Goal: Task Accomplishment & Management: Use online tool/utility

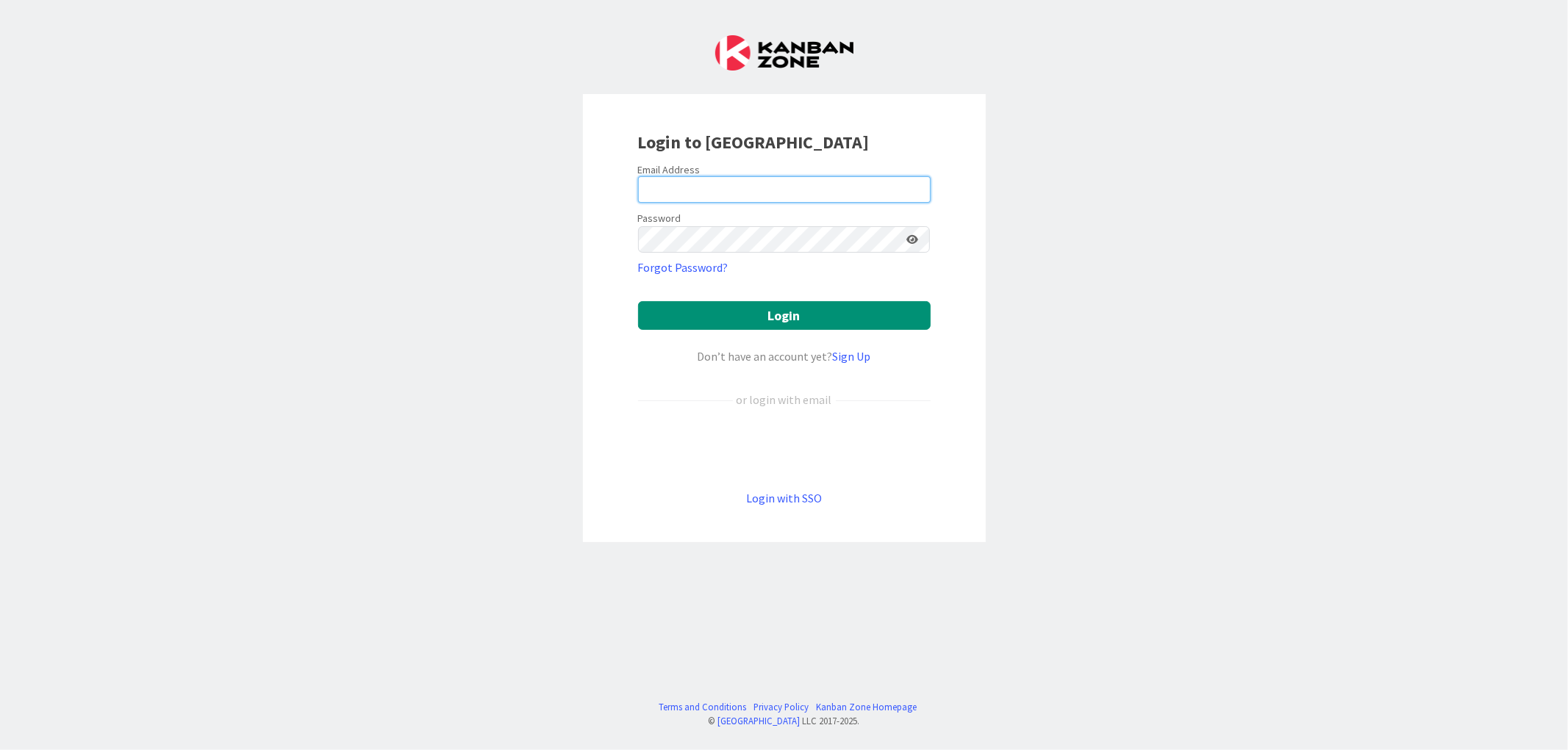
click at [718, 185] on input "email" at bounding box center [784, 189] width 292 height 26
type input "[EMAIL_ADDRESS][DOMAIN_NAME]"
click at [912, 234] on icon at bounding box center [912, 239] width 12 height 10
click at [620, 238] on div "Login to [GEOGRAPHIC_DATA] Email Address [EMAIL_ADDRESS][DOMAIN_NAME] Password …" at bounding box center [784, 318] width 403 height 448
click at [638, 301] on button "Login" at bounding box center [784, 315] width 292 height 29
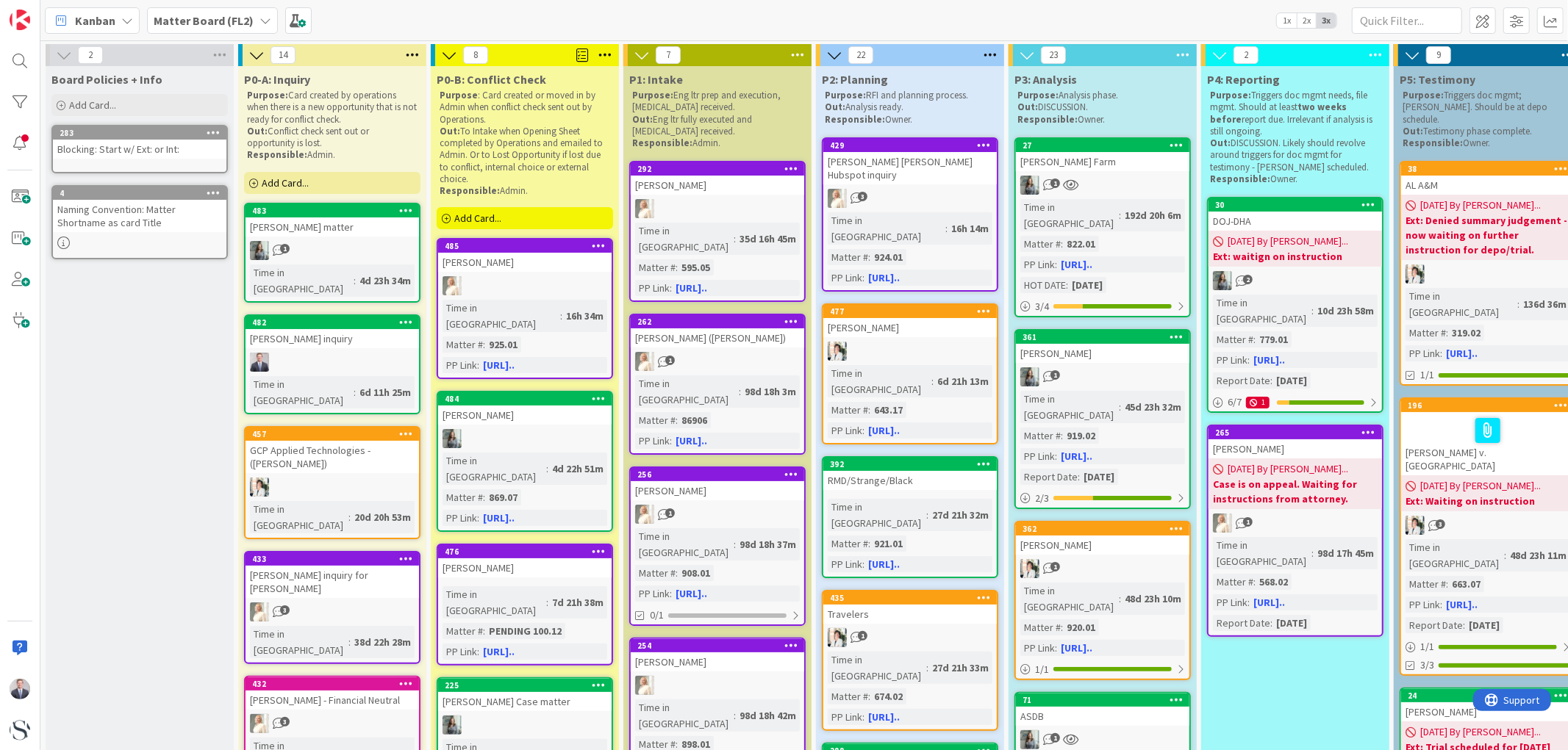
drag, startPoint x: 238, startPoint y: 22, endPoint x: 232, endPoint y: 27, distance: 7.8
click at [238, 22] on b "Matter Board (FL2)" at bounding box center [203, 20] width 100 height 15
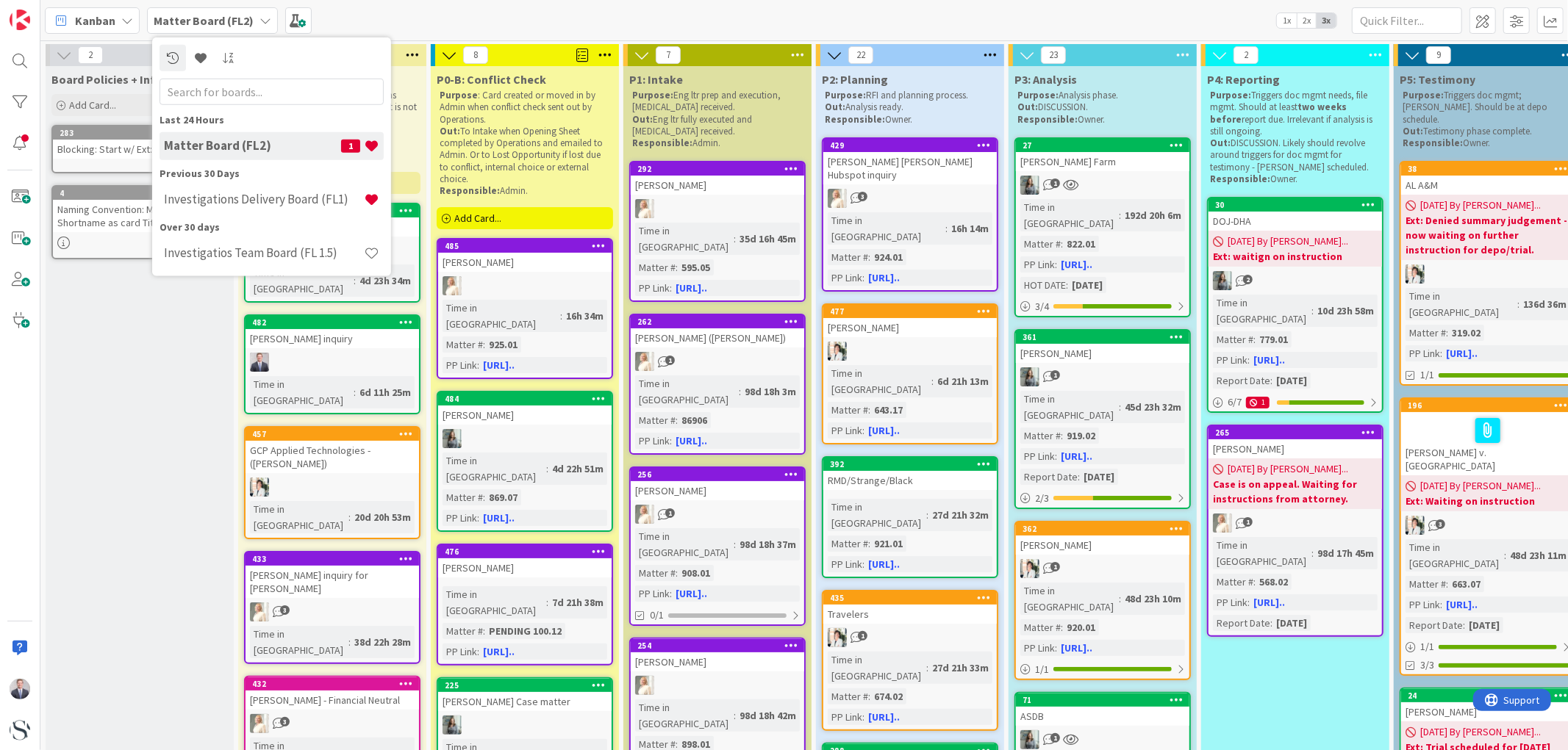
click at [194, 196] on h4 "Investigations Delivery Board (FL1)" at bounding box center [264, 199] width 200 height 15
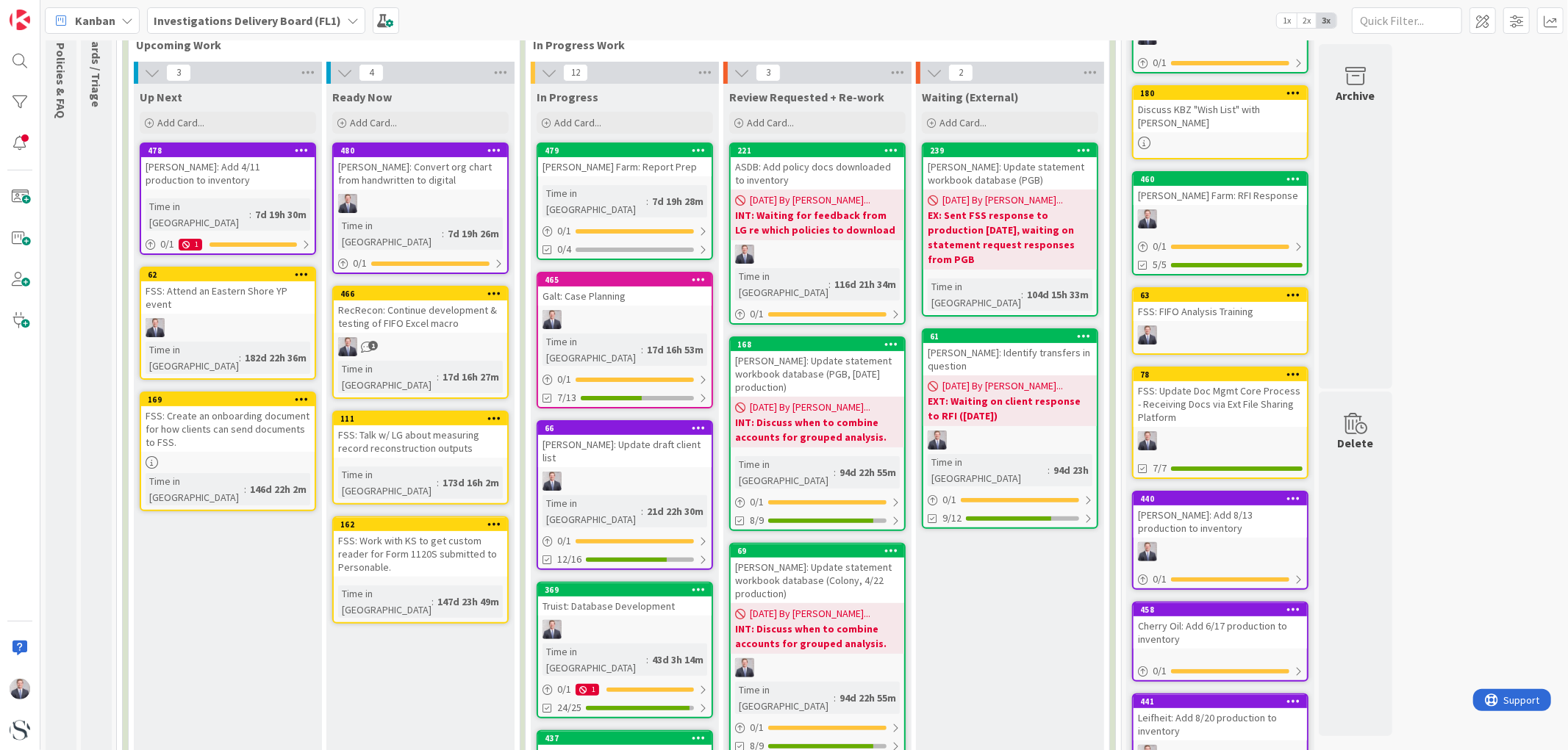
scroll to position [163, 0]
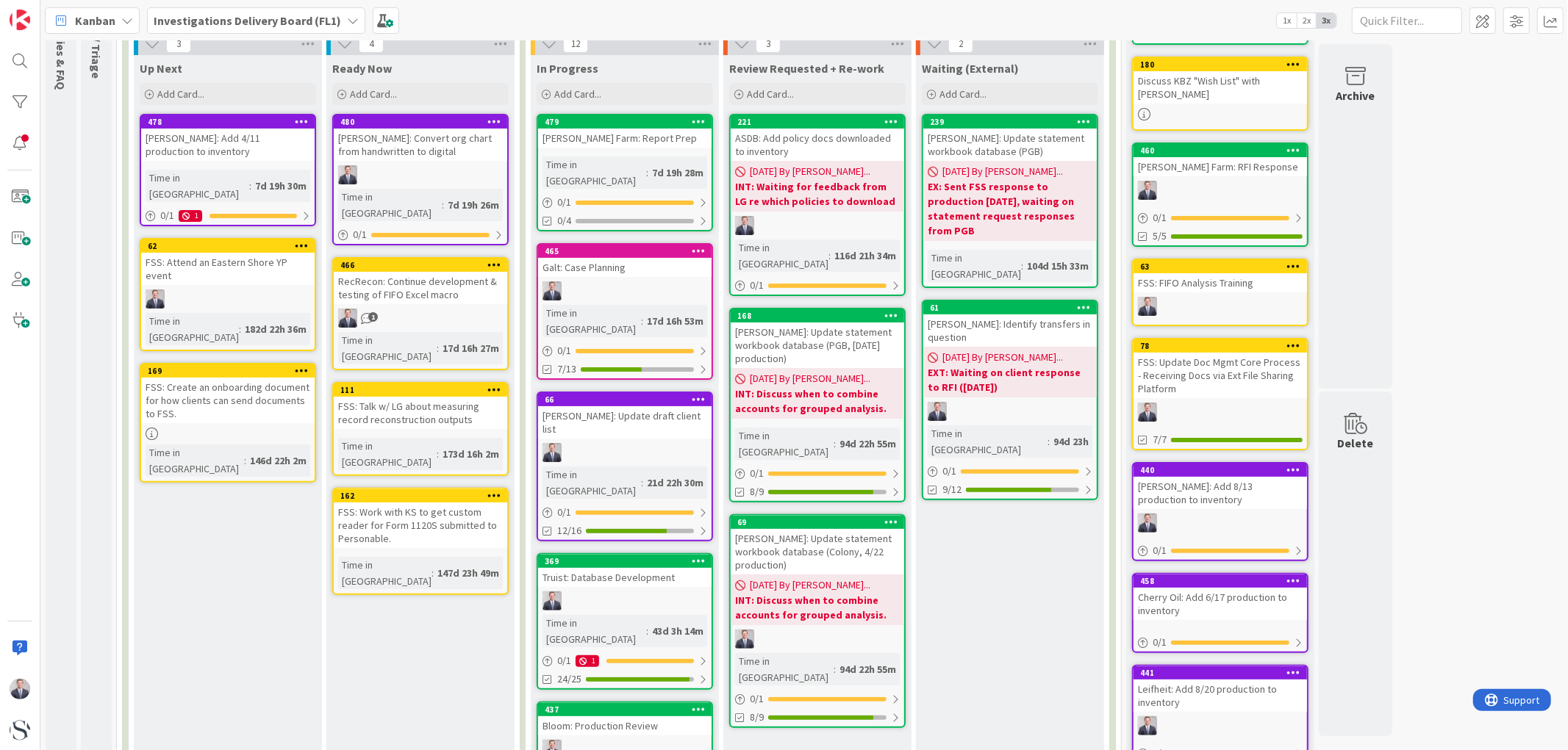
click at [614, 142] on div "[PERSON_NAME] Farm: Report Prep" at bounding box center [625, 138] width 174 height 19
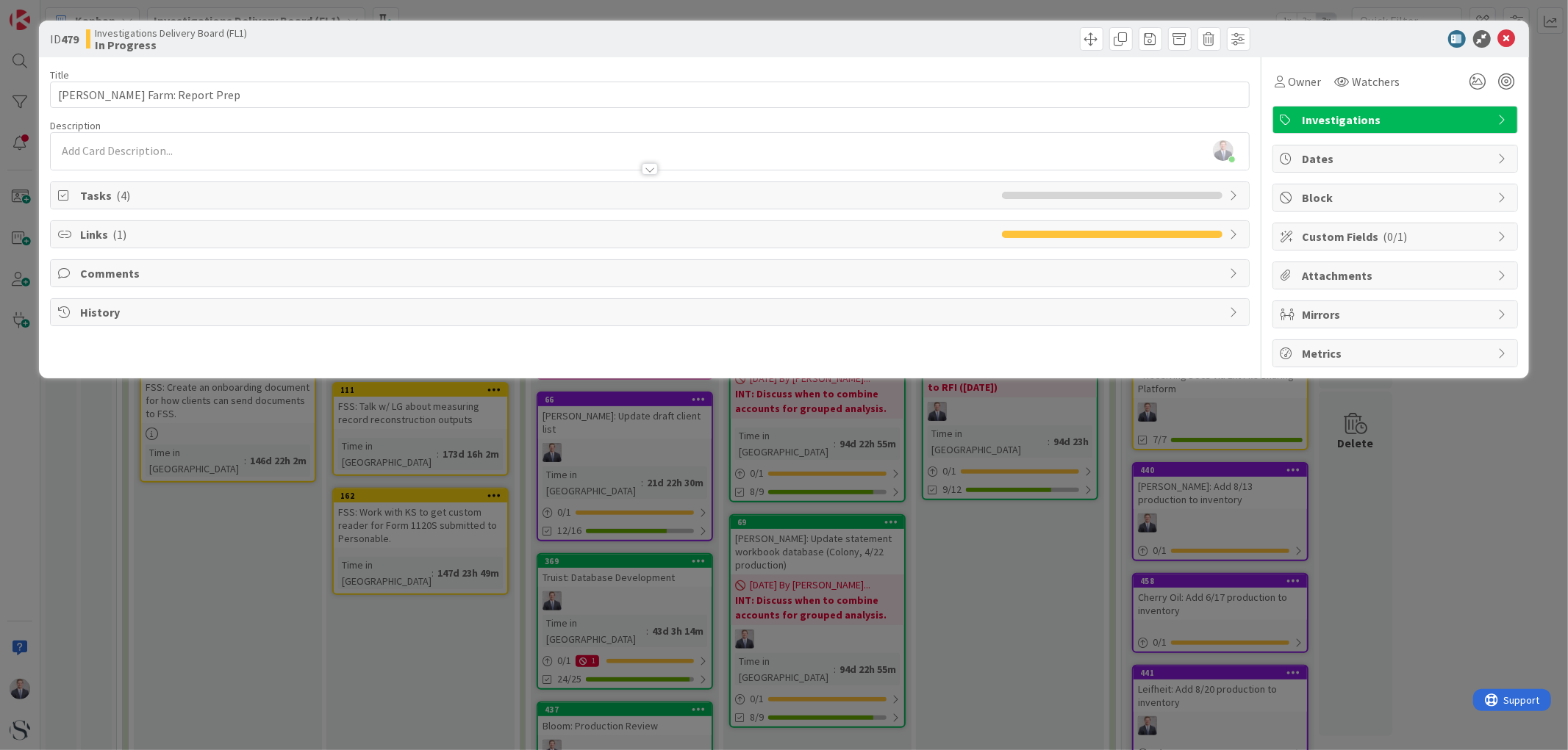
click at [104, 193] on span "Tasks ( 4 )" at bounding box center [537, 195] width 914 height 18
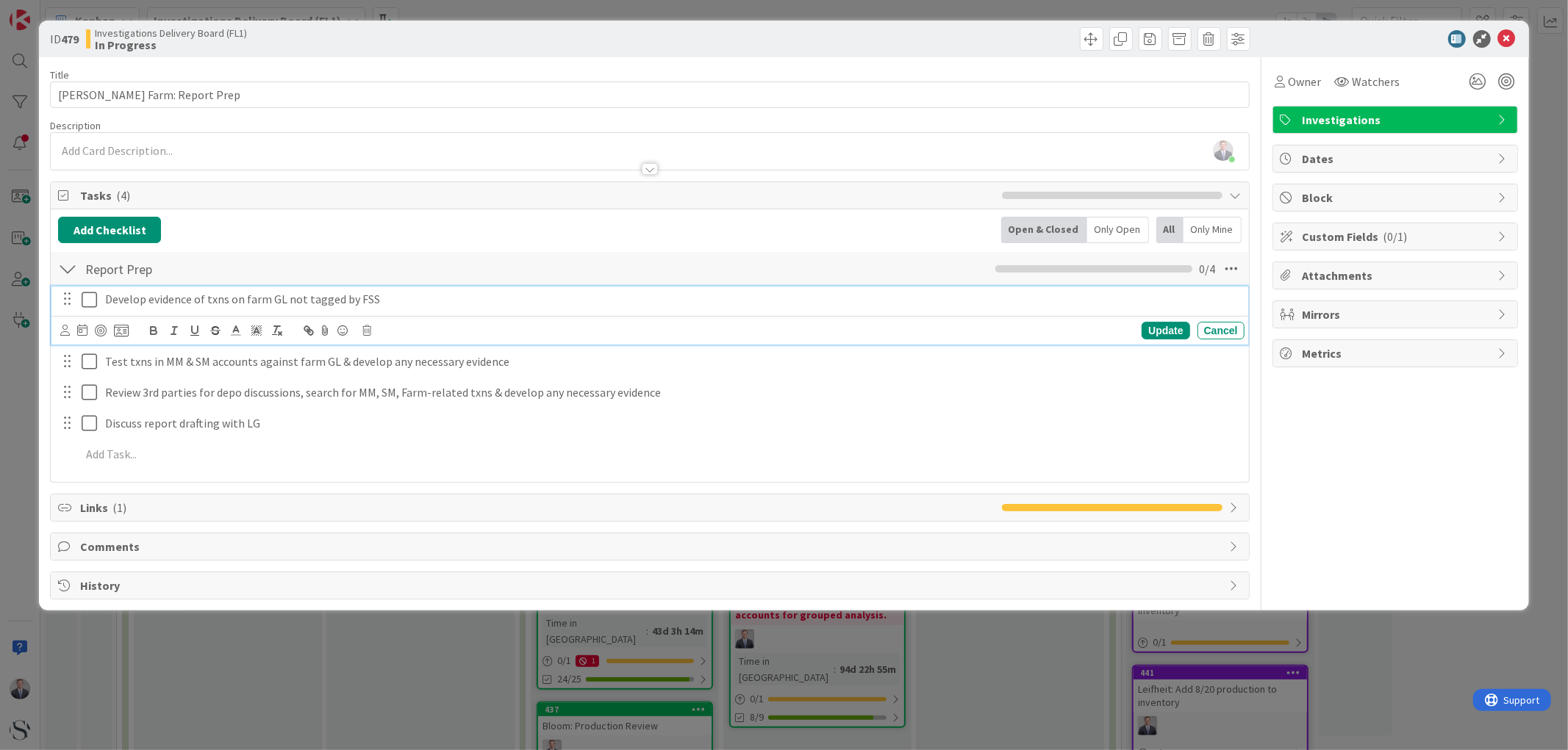
click at [86, 295] on icon at bounding box center [89, 299] width 16 height 18
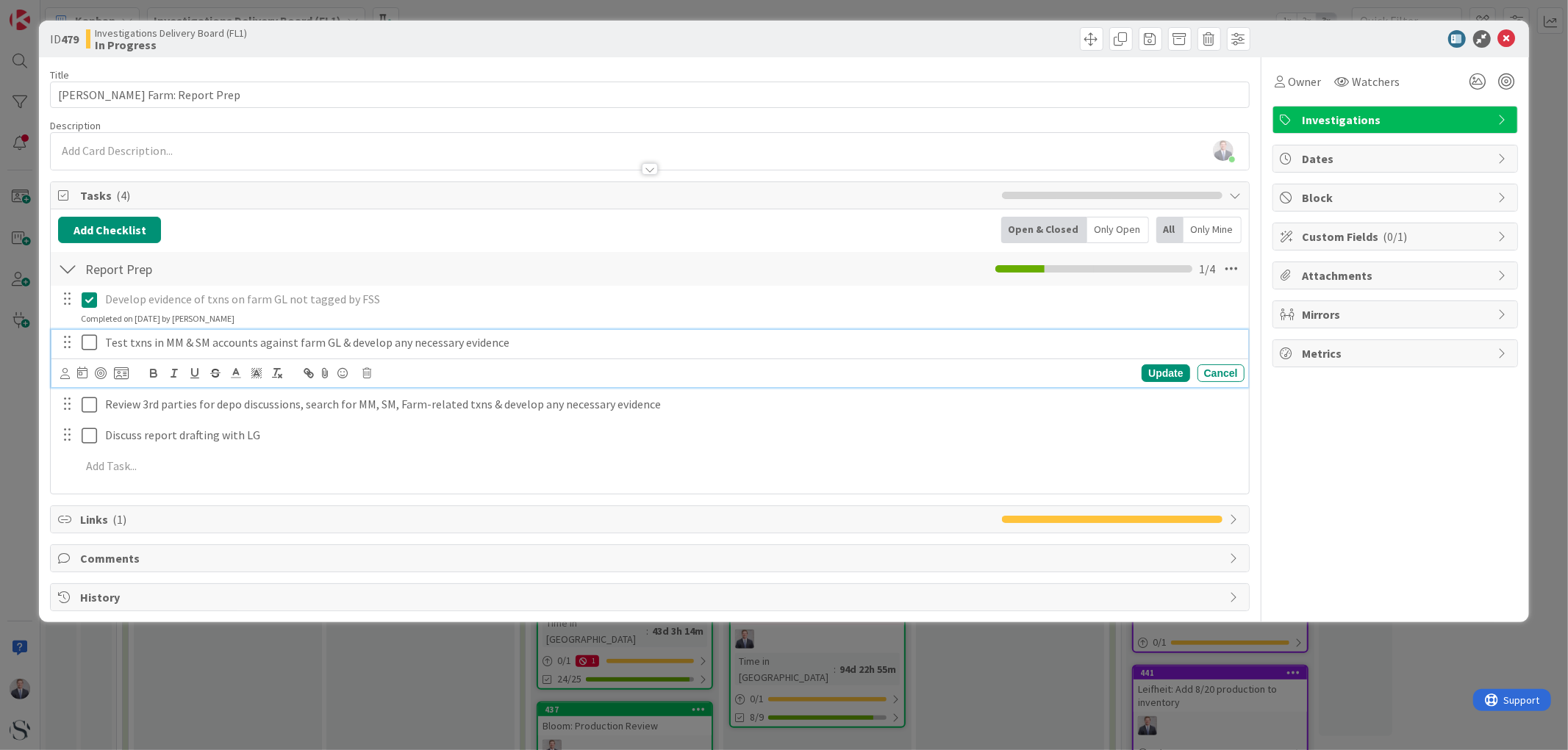
click at [84, 342] on icon at bounding box center [89, 342] width 16 height 18
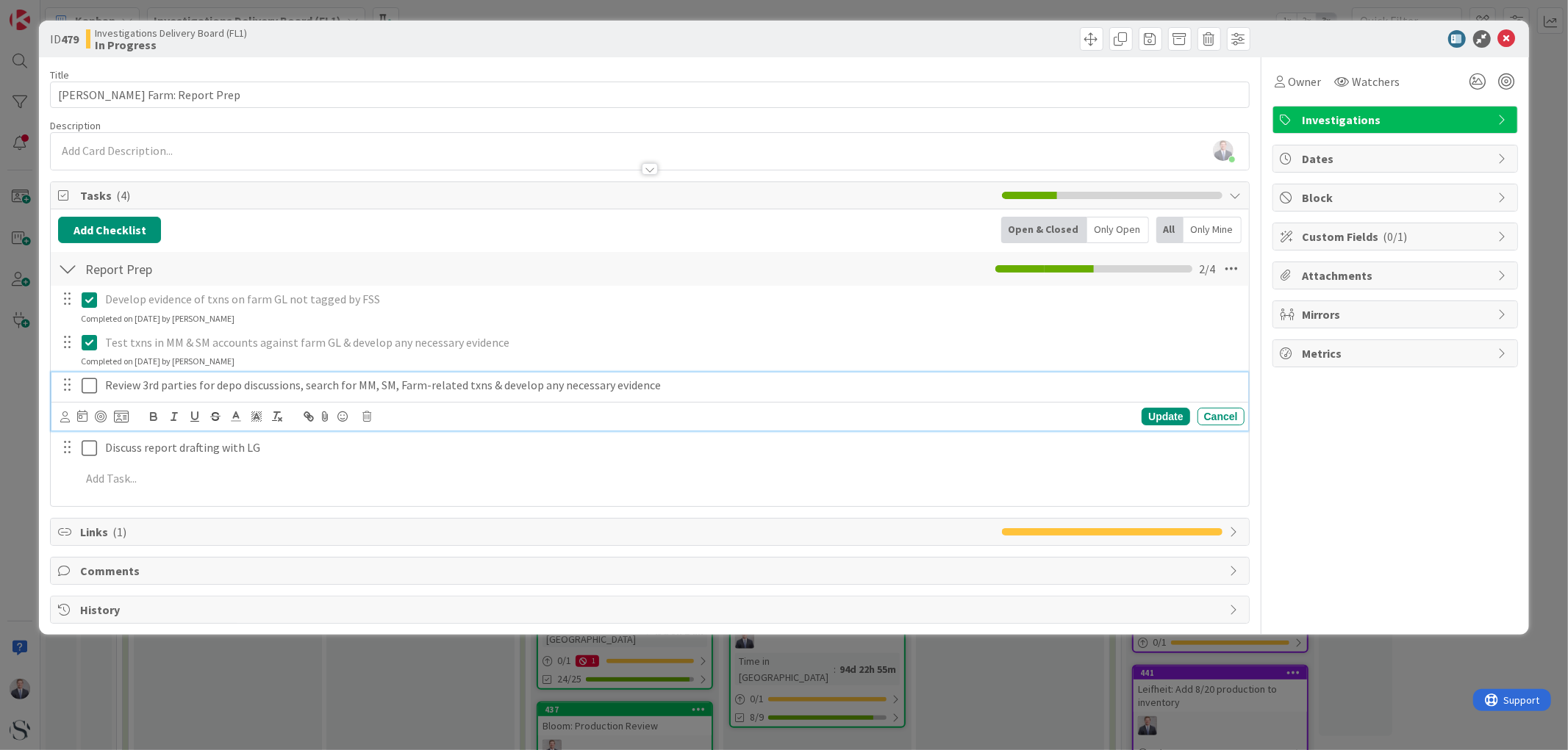
click at [90, 392] on icon at bounding box center [89, 385] width 16 height 18
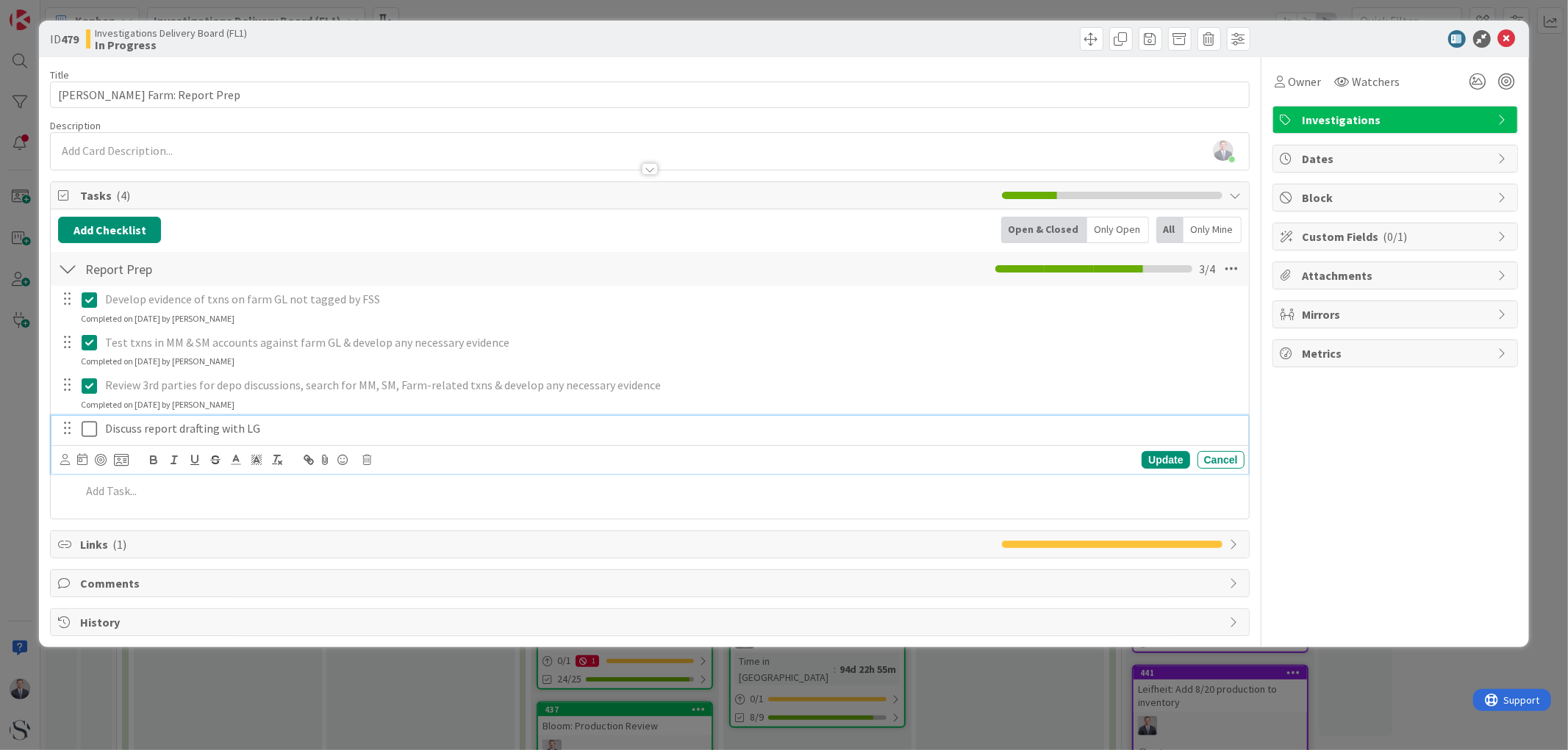
click at [87, 434] on icon at bounding box center [89, 429] width 16 height 18
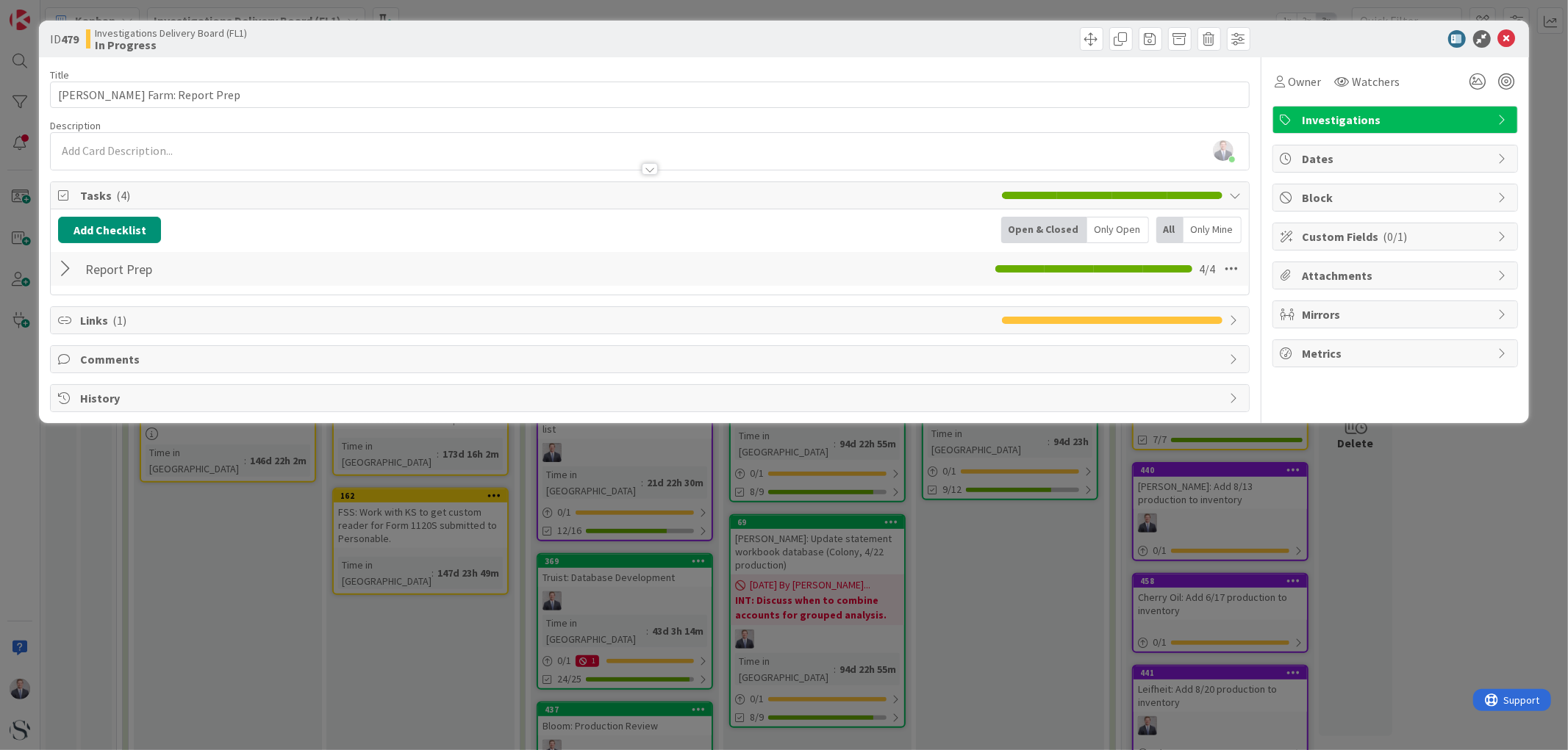
click at [1511, 33] on icon at bounding box center [1507, 39] width 18 height 18
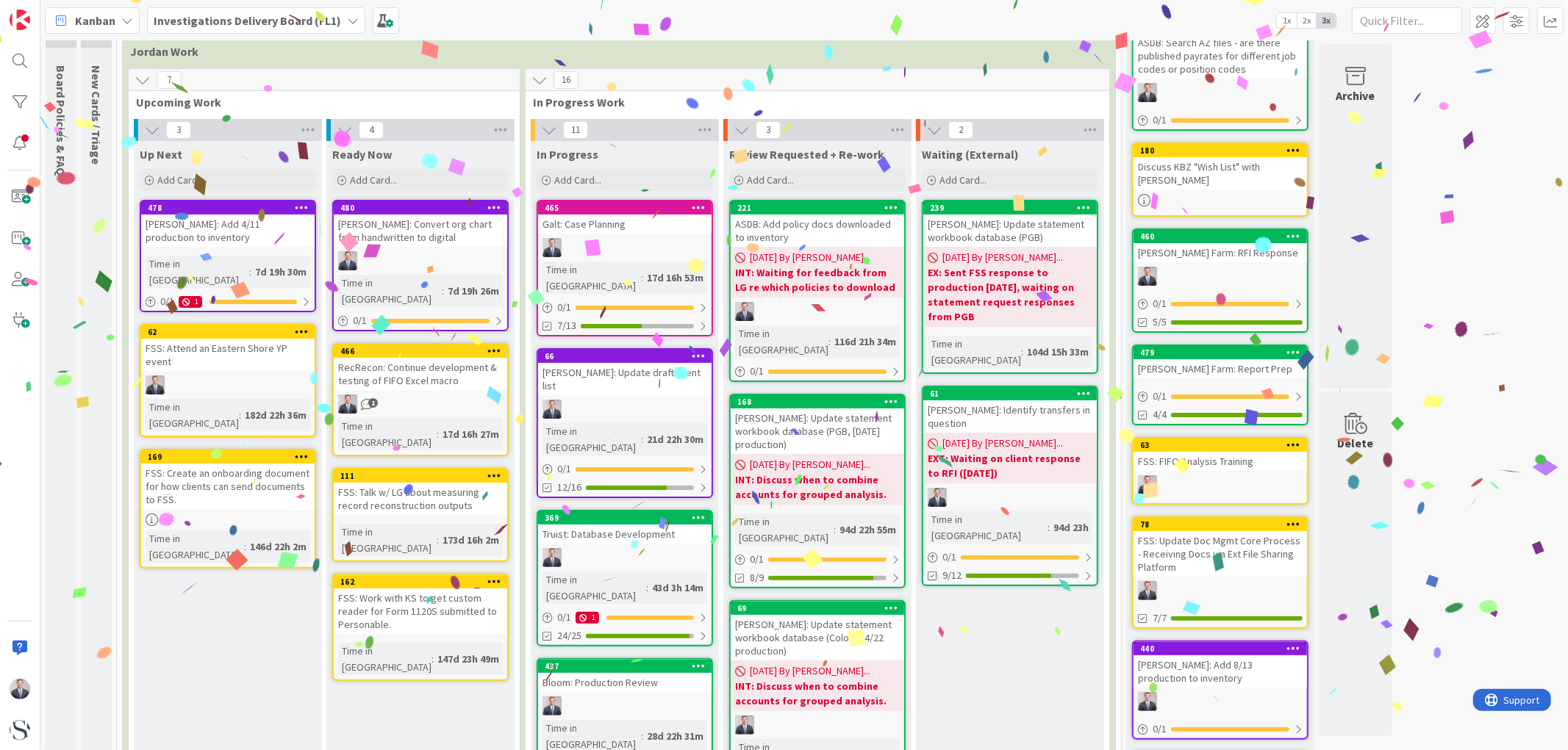
scroll to position [81, 0]
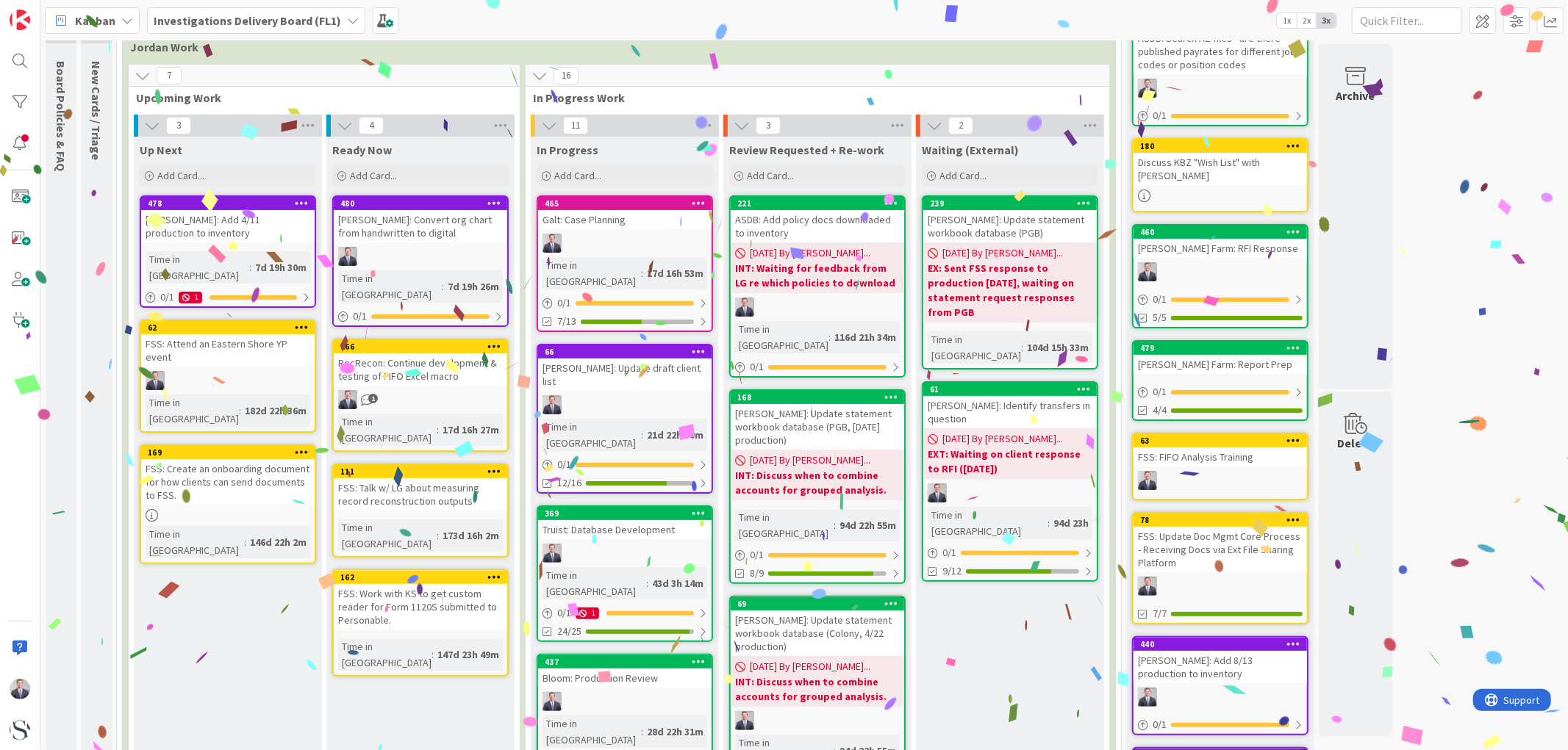
click at [619, 506] on link "369 Truist: Database Development Time in [GEOGRAPHIC_DATA] : 43d 3h 14m 0 / 1 1…" at bounding box center [625, 574] width 176 height 137
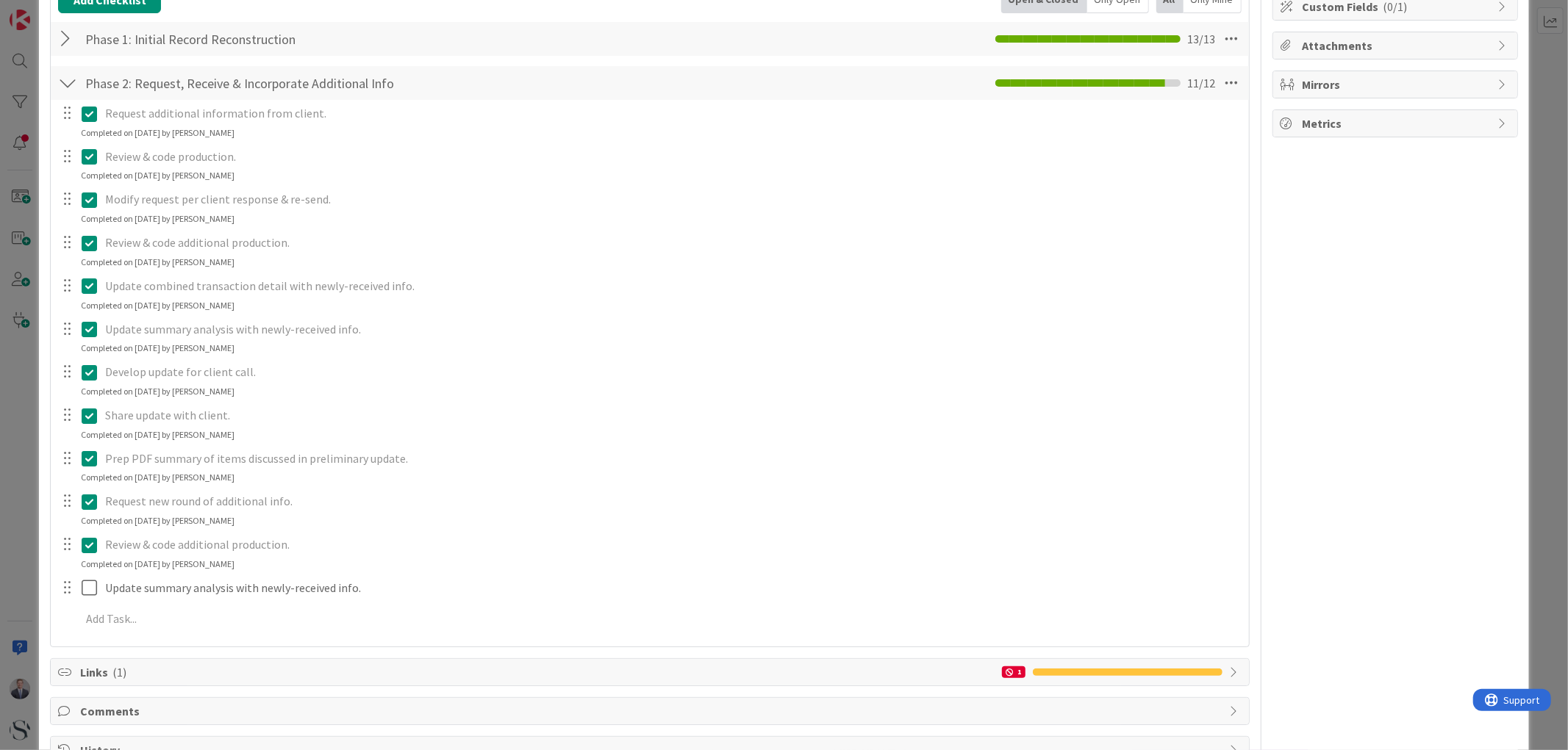
scroll to position [275, 0]
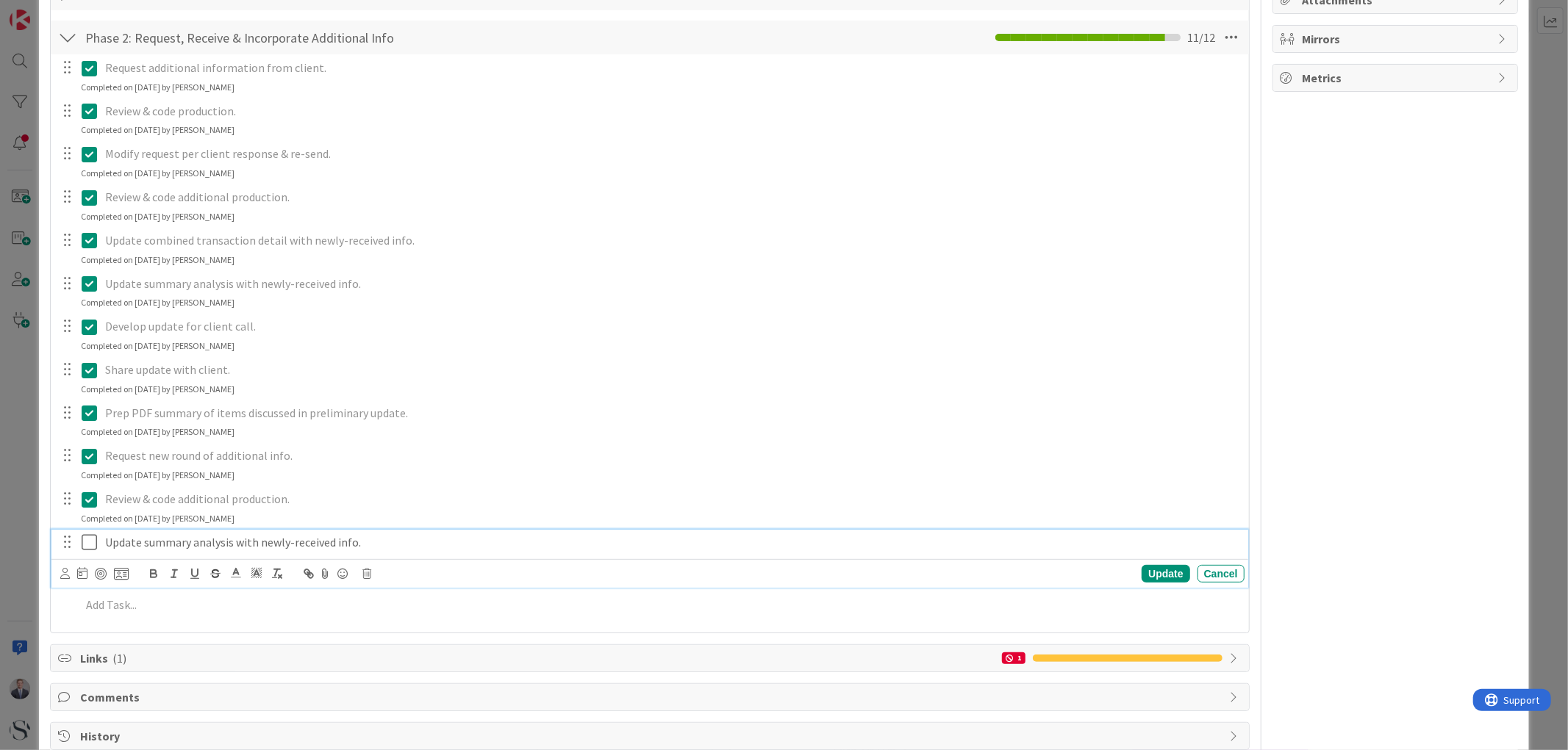
click at [86, 541] on icon at bounding box center [89, 542] width 16 height 18
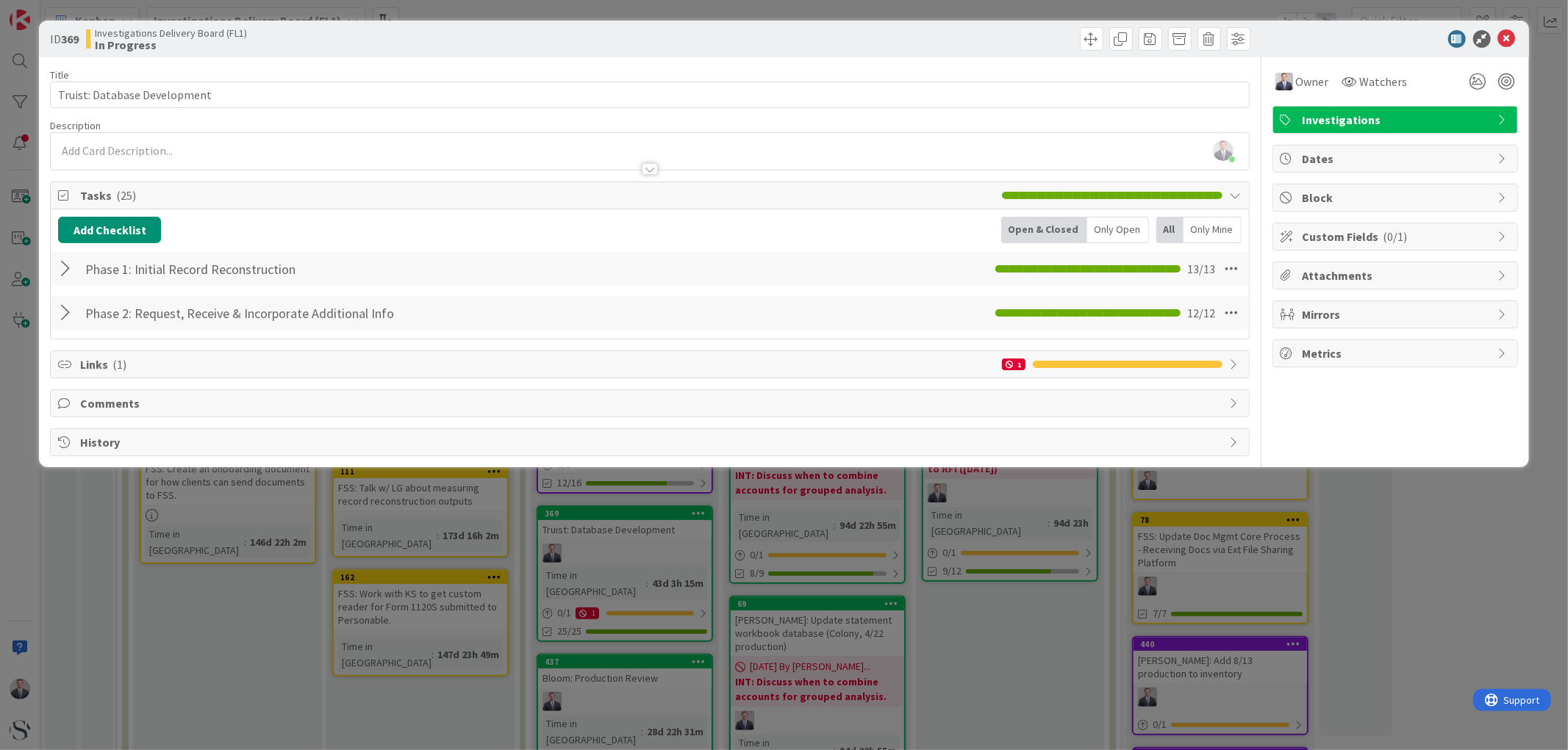
scroll to position [0, 0]
click at [1503, 36] on icon at bounding box center [1507, 39] width 18 height 18
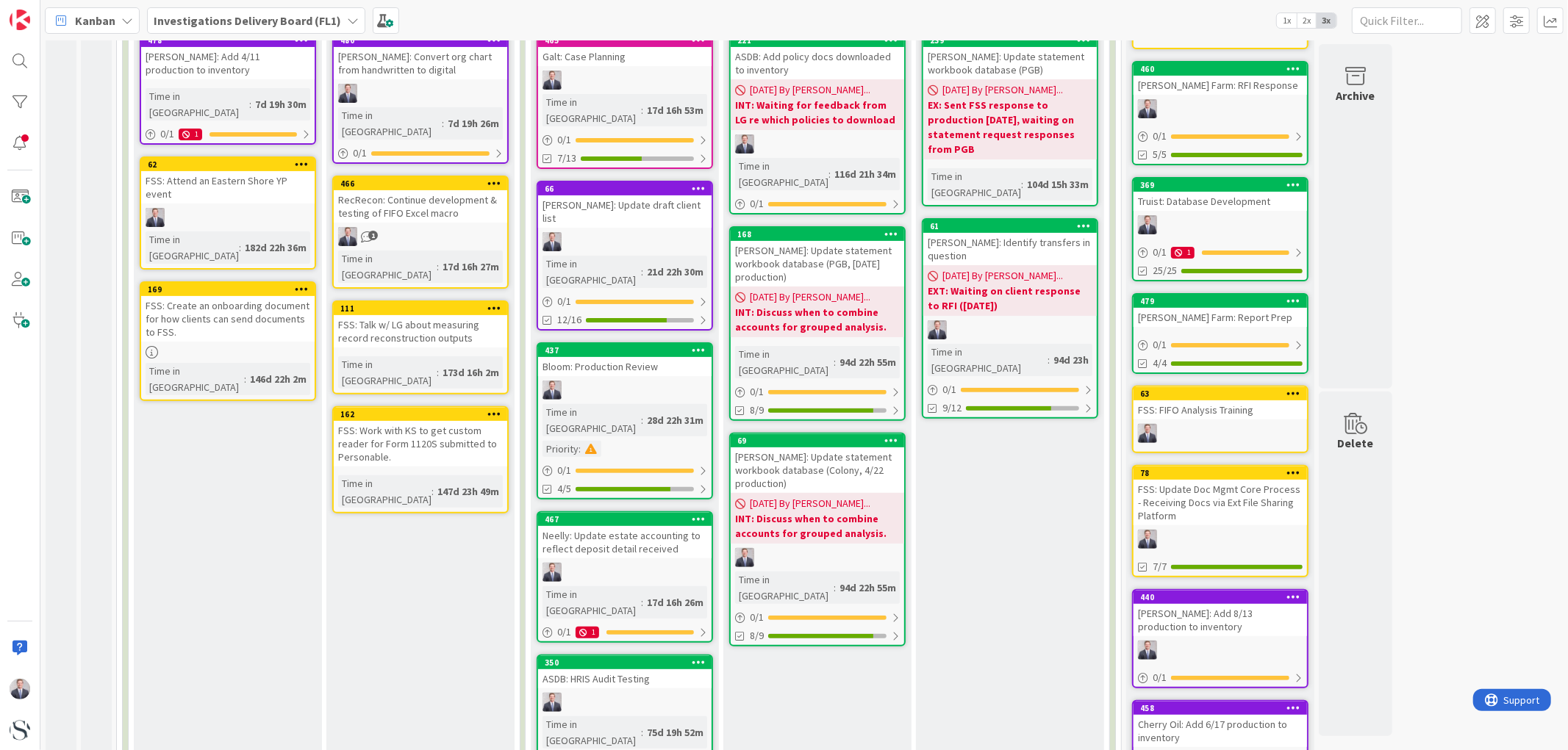
scroll to position [163, 0]
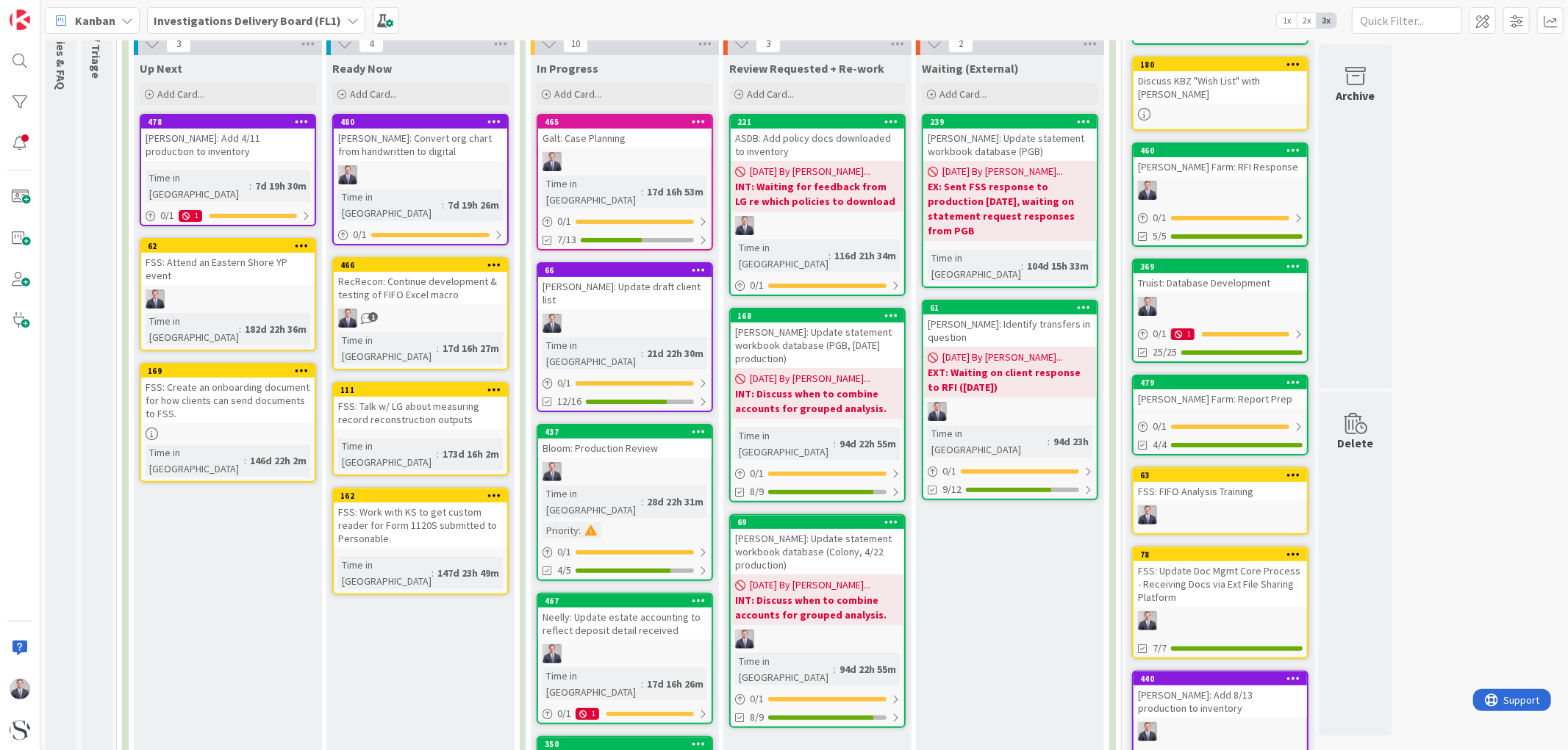
click at [632, 130] on div "Galt: Case Planning" at bounding box center [625, 138] width 174 height 19
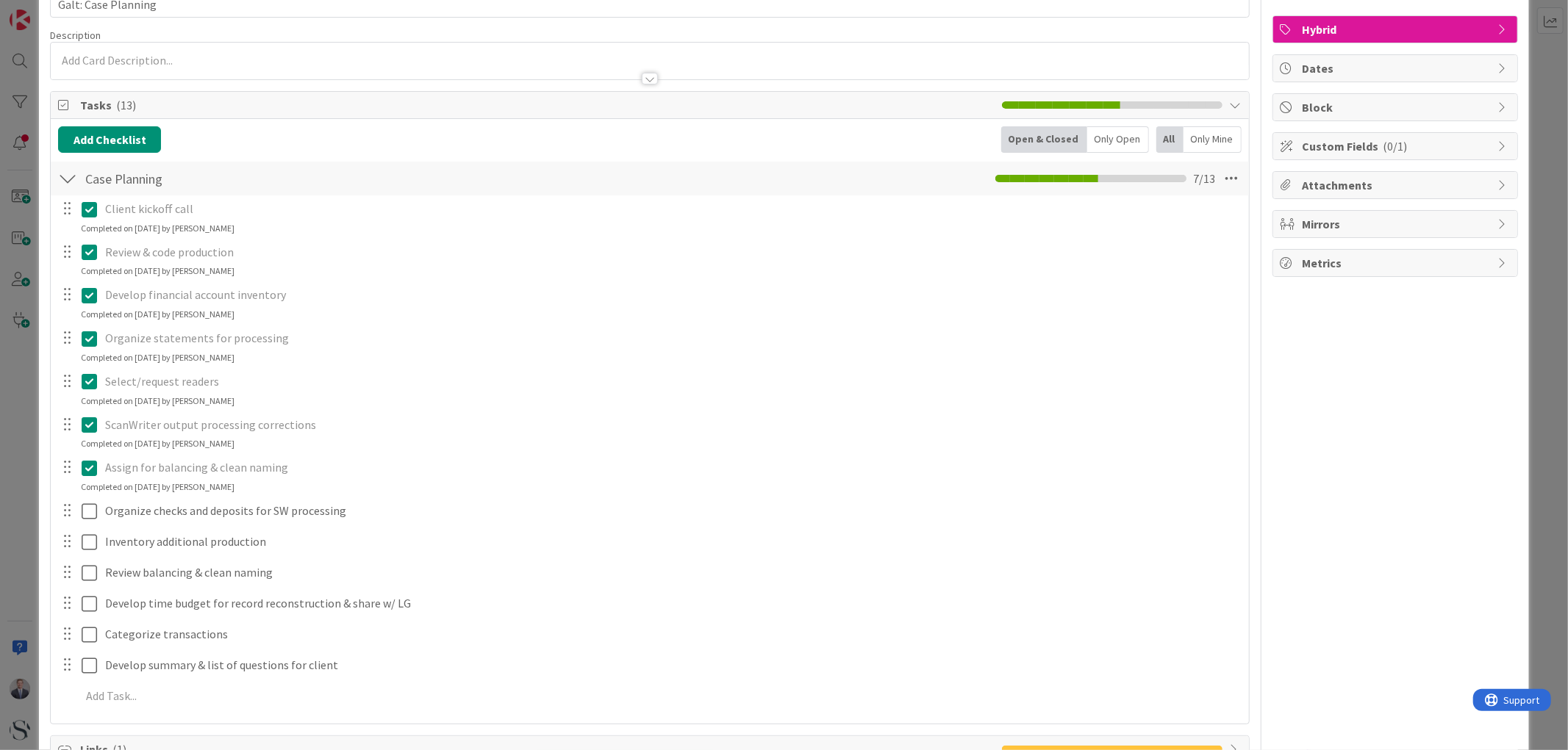
scroll to position [163, 0]
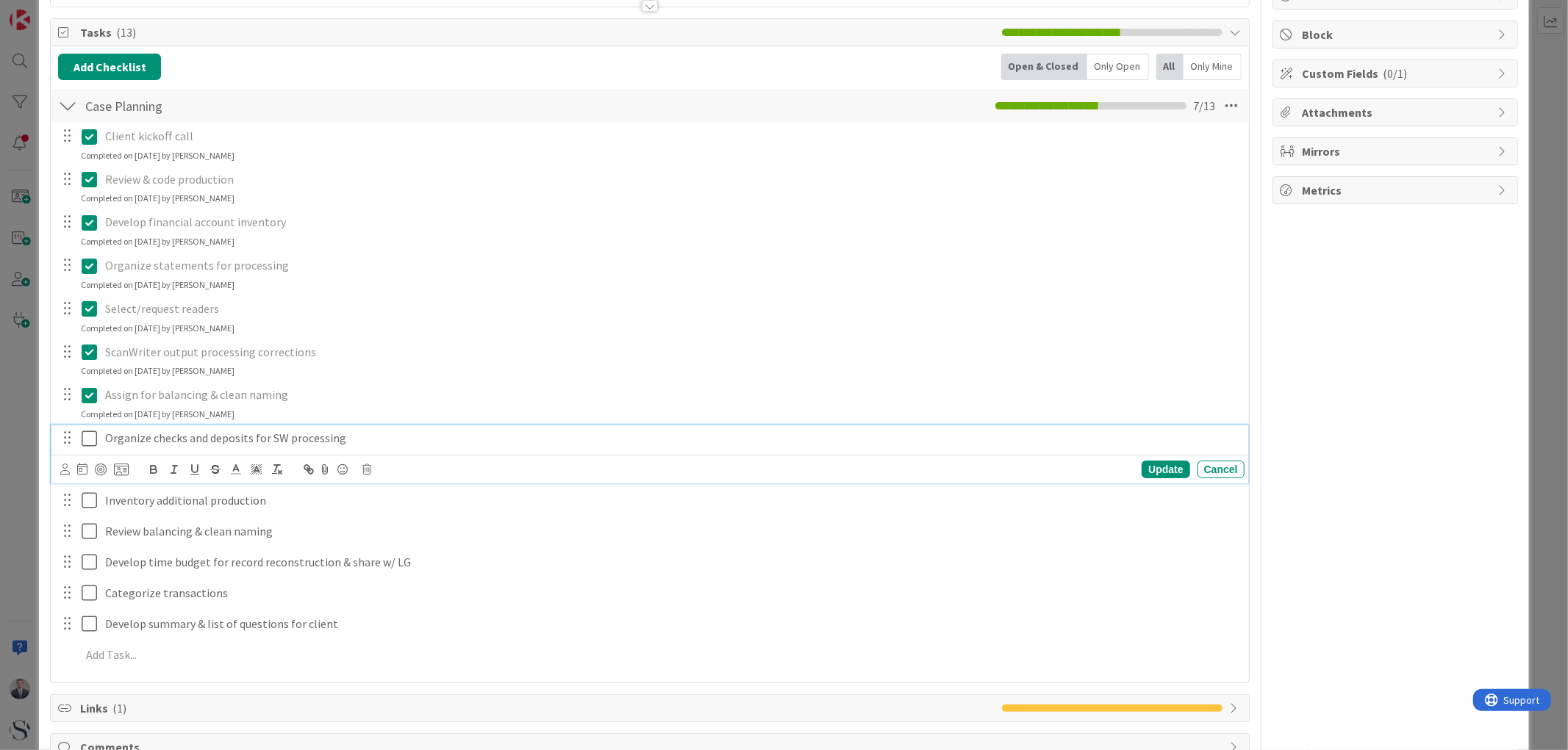
click at [91, 437] on icon at bounding box center [89, 438] width 16 height 18
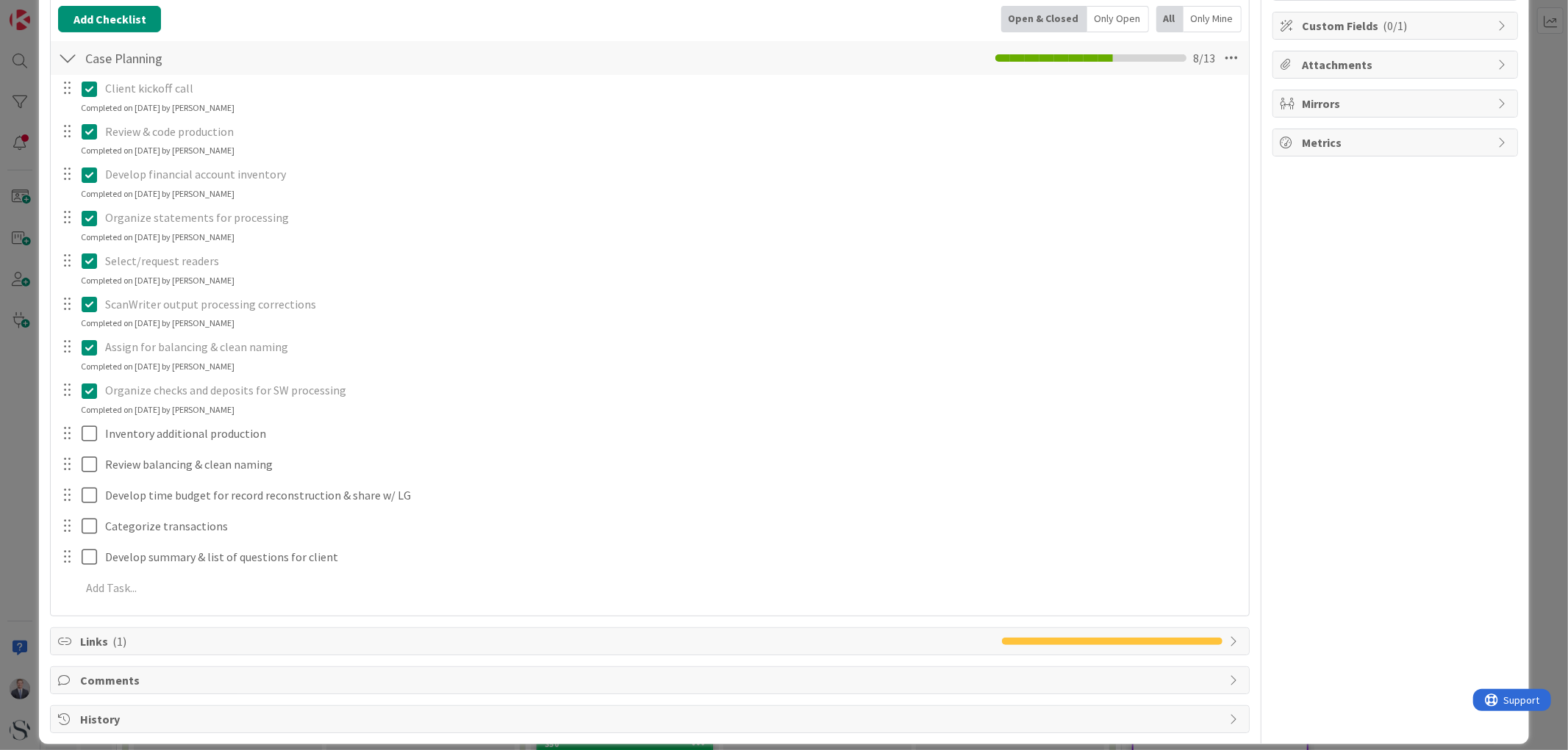
scroll to position [226, 0]
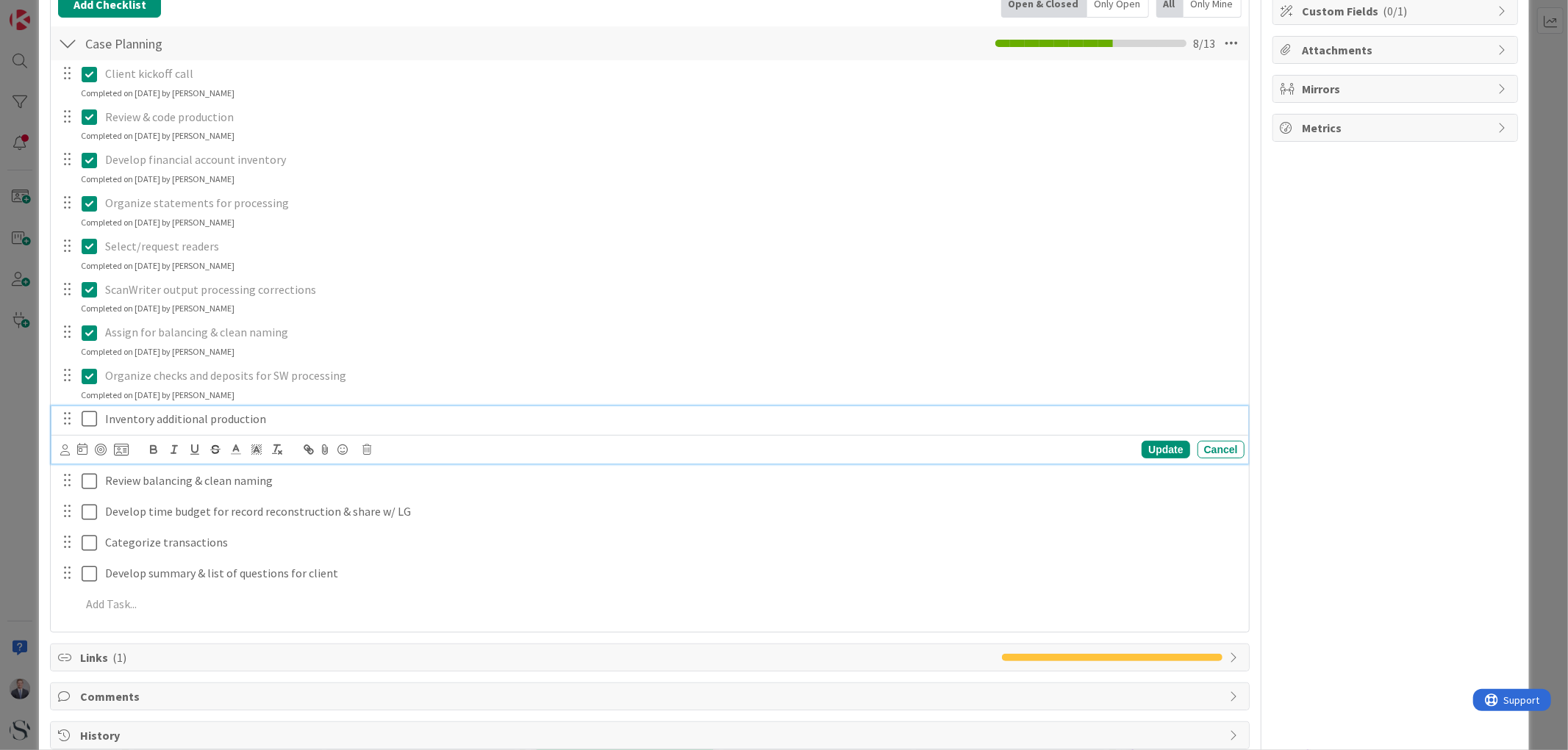
click at [92, 416] on icon at bounding box center [89, 419] width 16 height 18
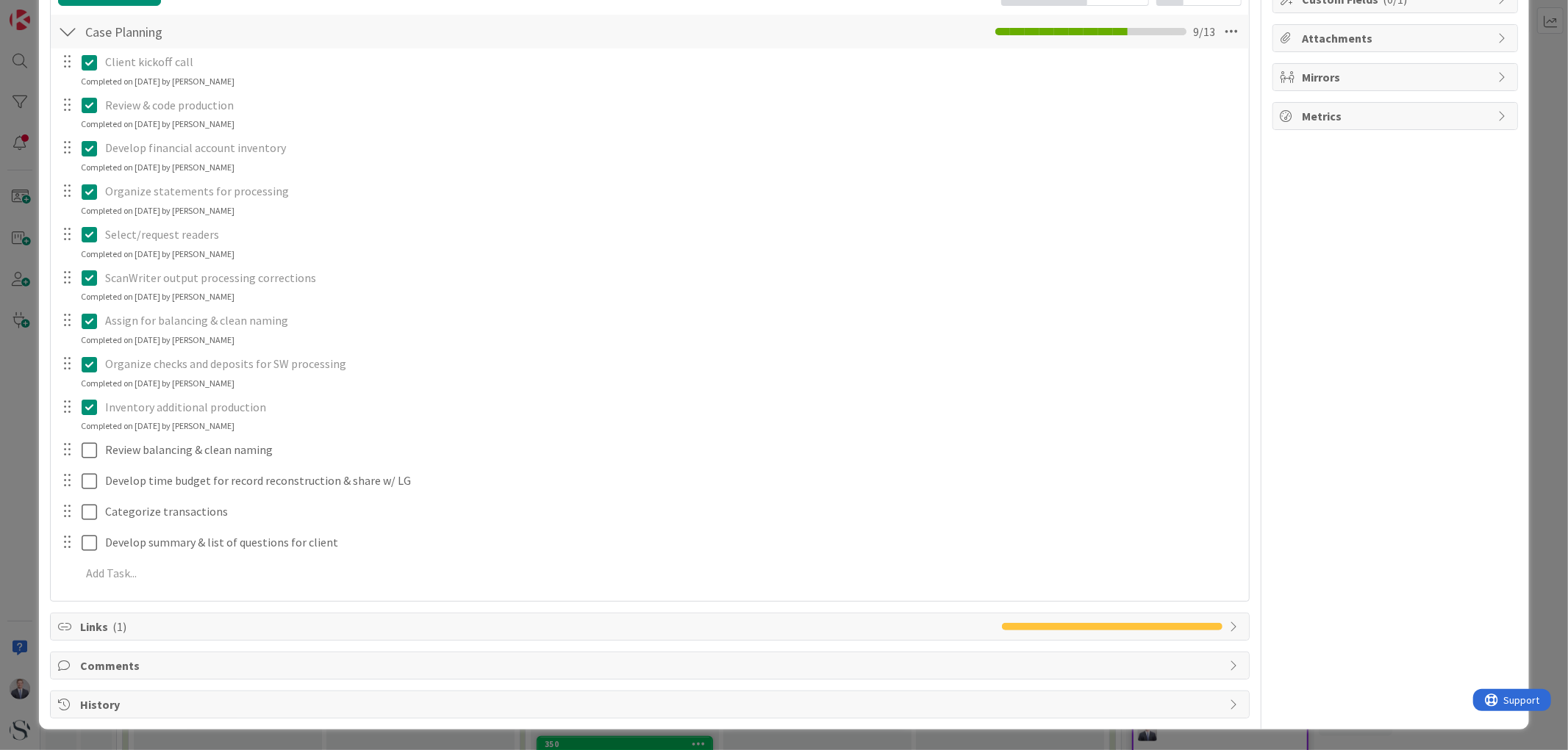
scroll to position [0, 0]
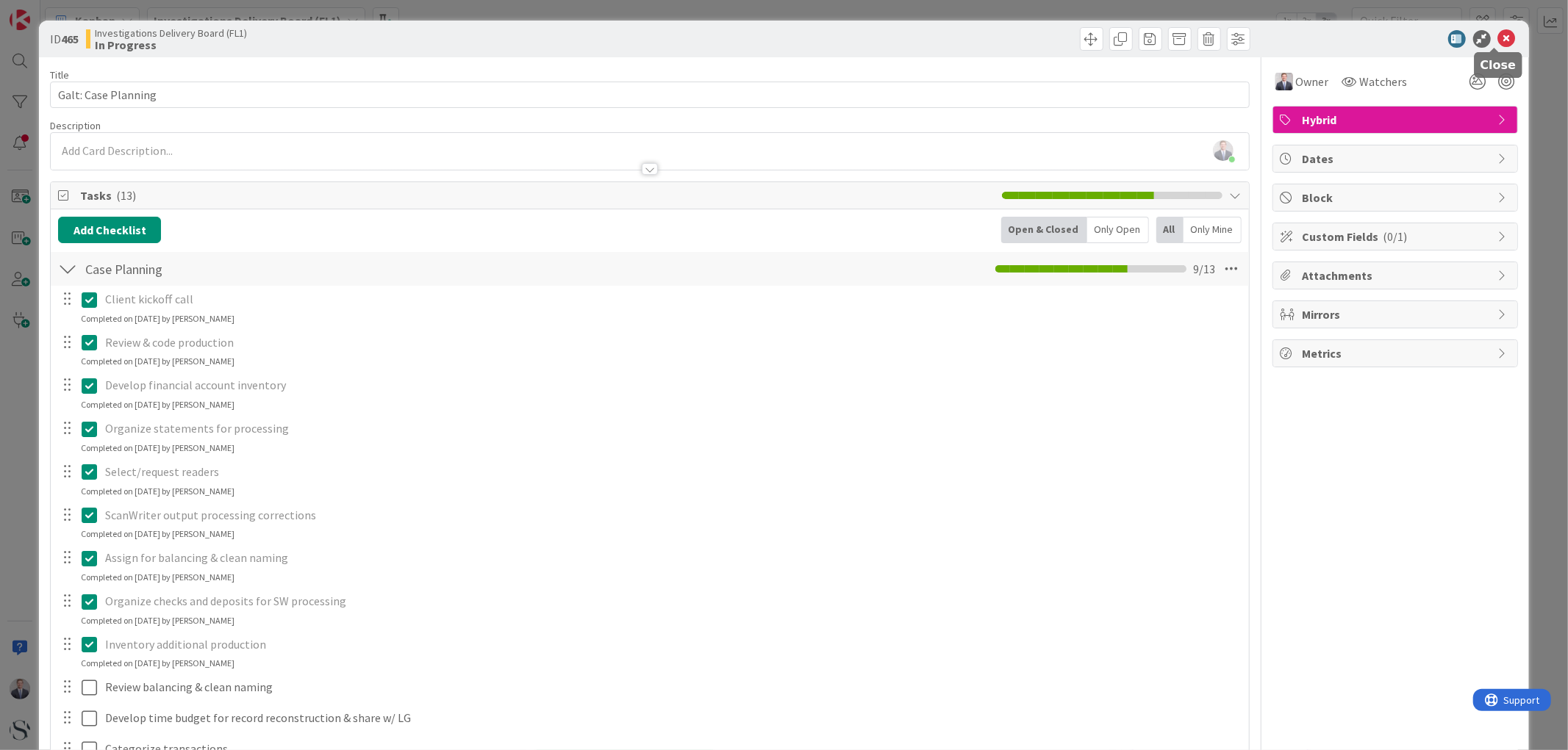
click at [1503, 40] on icon at bounding box center [1507, 39] width 18 height 18
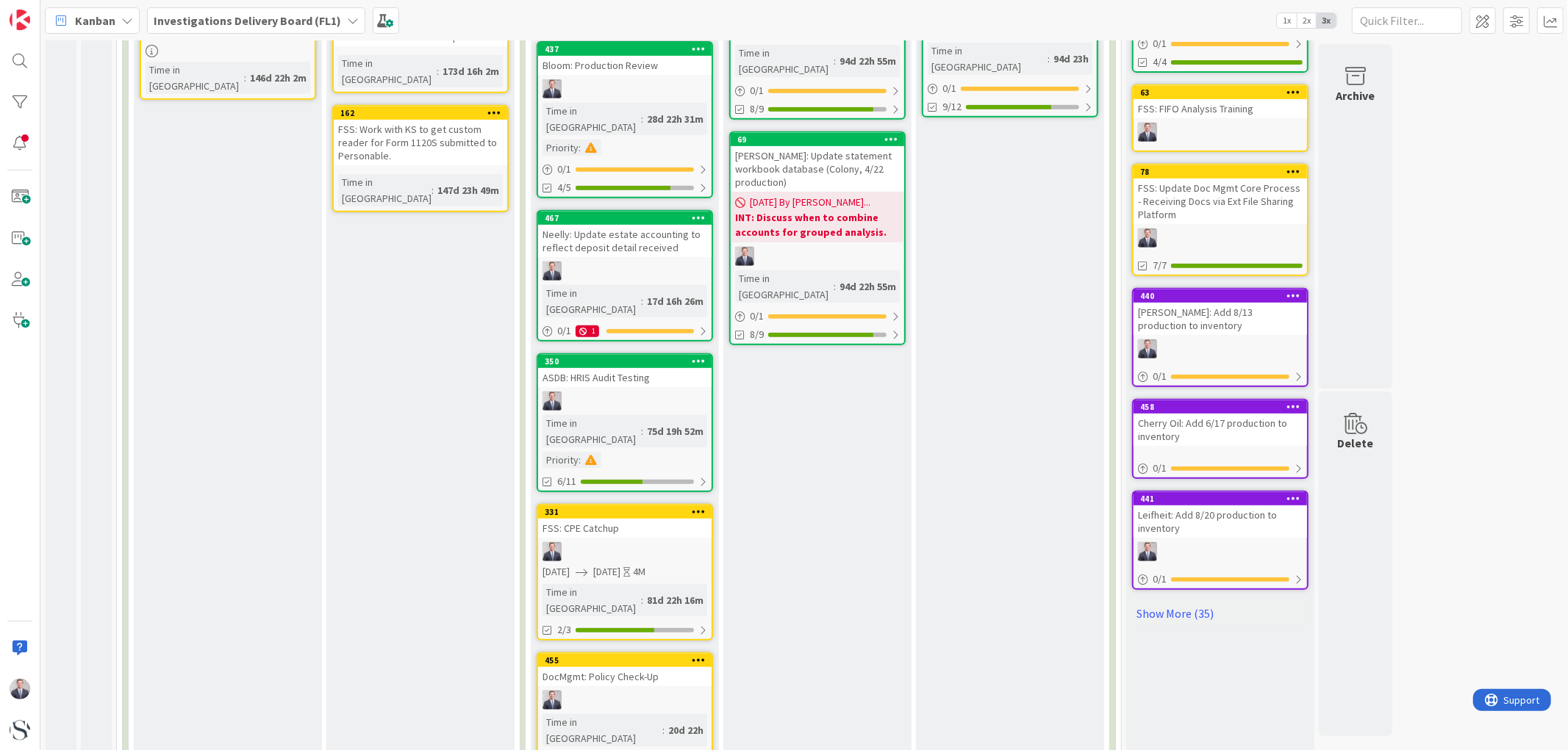
scroll to position [571, 0]
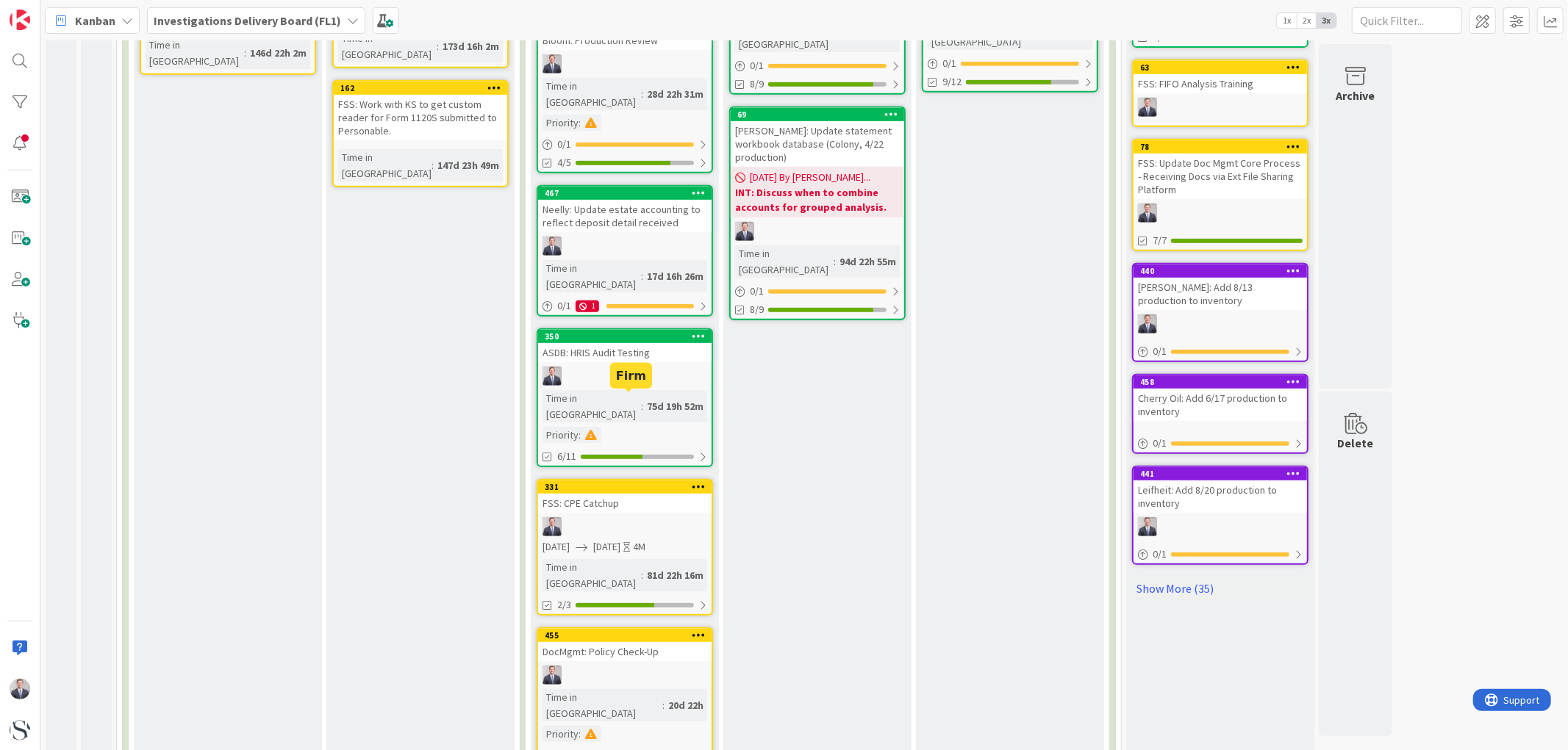
click at [615, 482] on div "331" at bounding box center [628, 486] width 167 height 10
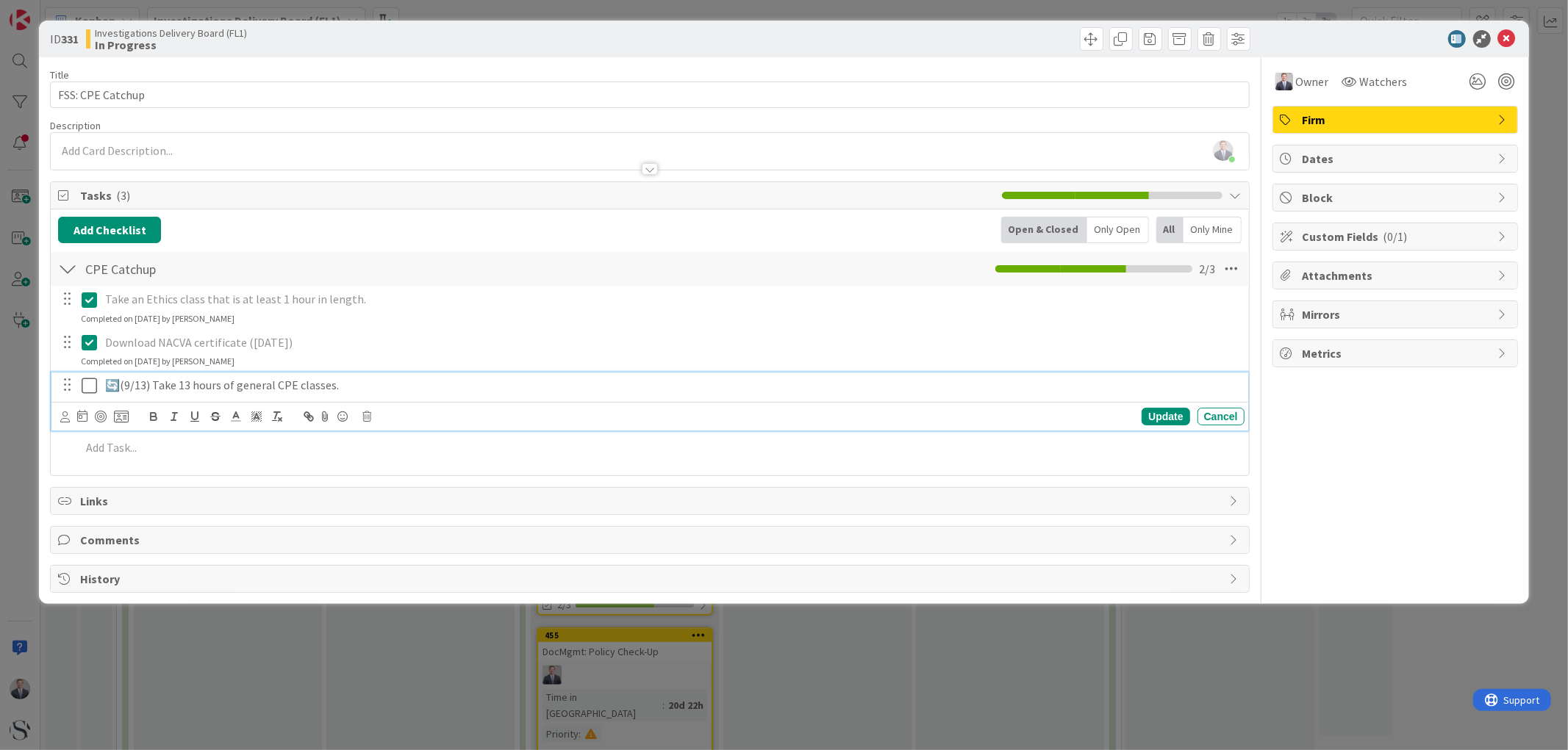
click at [131, 385] on p "🔄(9/13) Take 13 hours of general CPE classes." at bounding box center [671, 385] width 1134 height 17
click at [1179, 420] on div "Update" at bounding box center [1165, 416] width 48 height 18
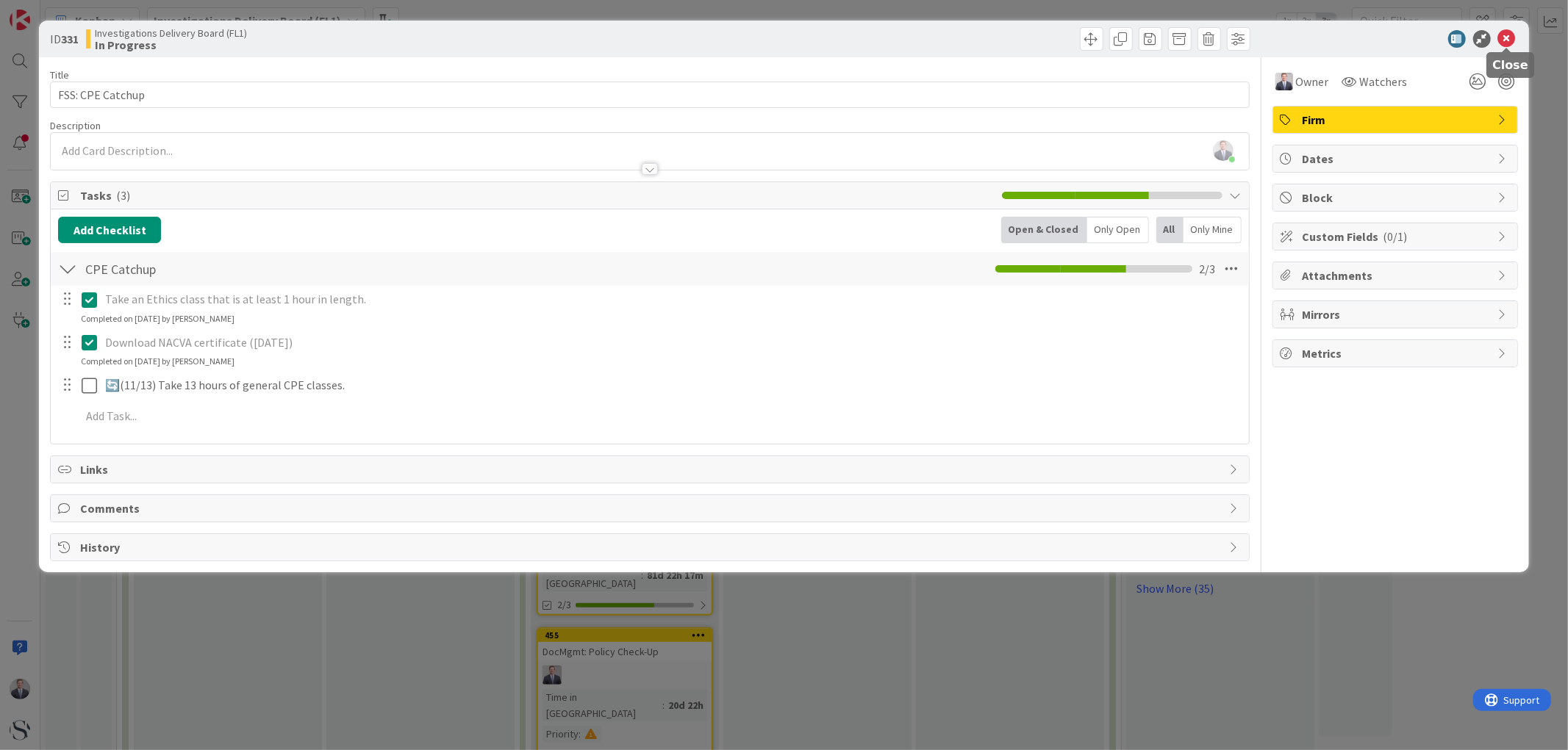
click at [1508, 39] on icon at bounding box center [1507, 39] width 18 height 18
